Goal: Task Accomplishment & Management: Manage account settings

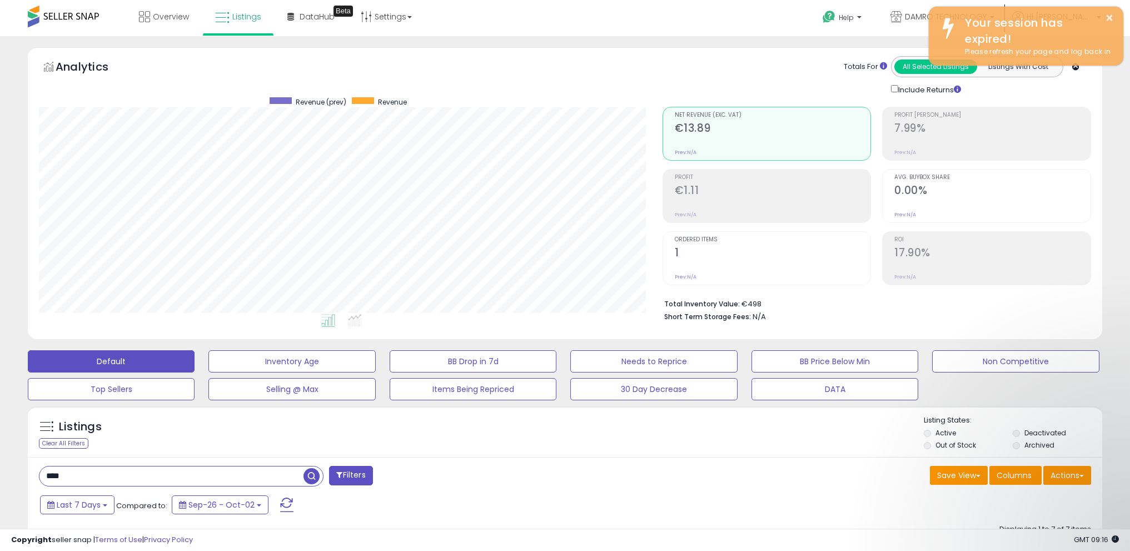
select select "**********"
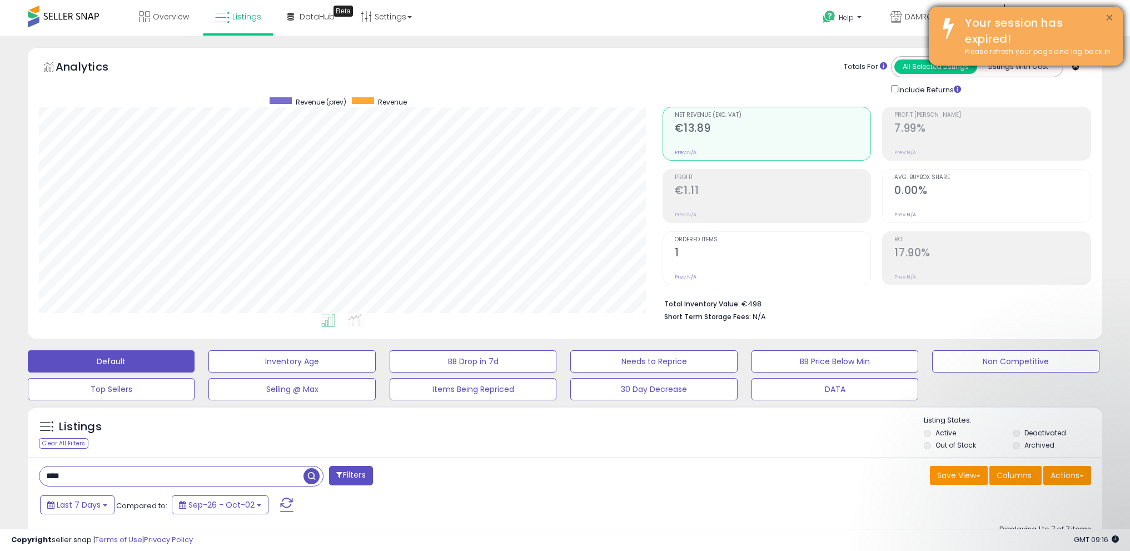
click at [1113, 17] on button "×" at bounding box center [1109, 18] width 9 height 14
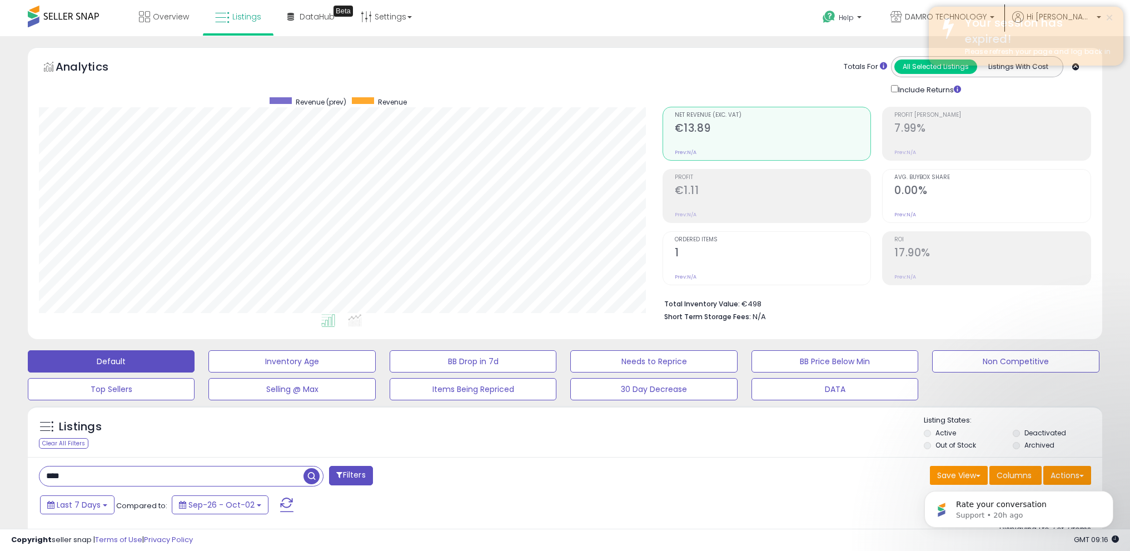
scroll to position [306, 0]
